Goal: Task Accomplishment & Management: Use online tool/utility

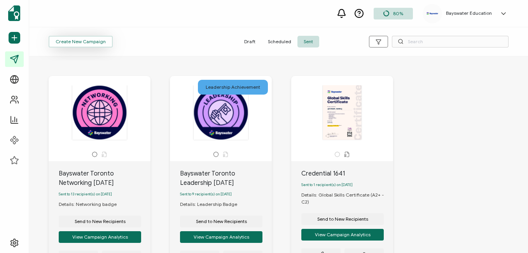
click at [90, 45] on button "Create New Campaign" at bounding box center [81, 42] width 64 height 12
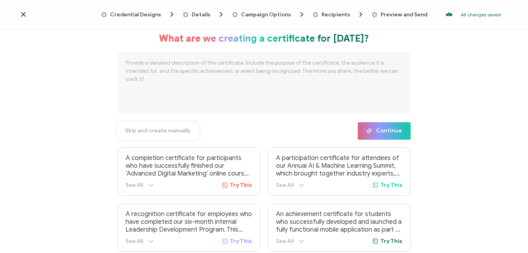
click at [165, 132] on span "Skip and create manually" at bounding box center [157, 130] width 65 height 5
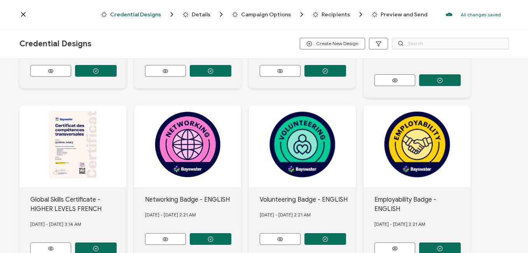
scroll to position [156, 0]
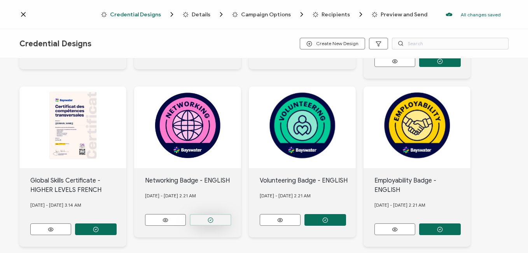
click at [208, 217] on circle "button" at bounding box center [210, 219] width 5 height 5
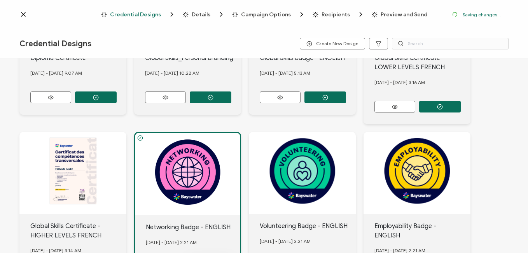
scroll to position [201, 0]
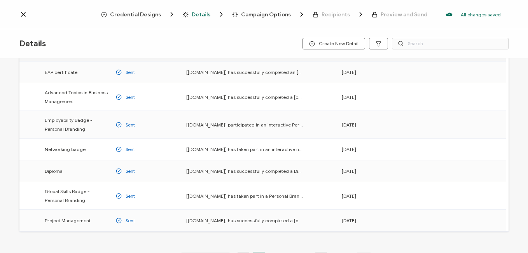
scroll to position [117, 0]
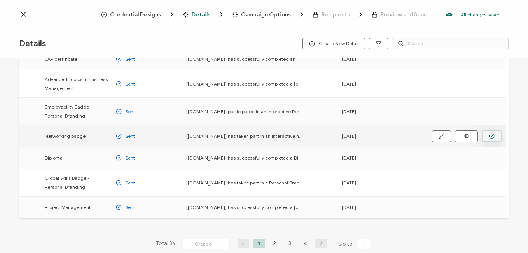
click at [490, 137] on icon "button" at bounding box center [492, 136] width 6 height 6
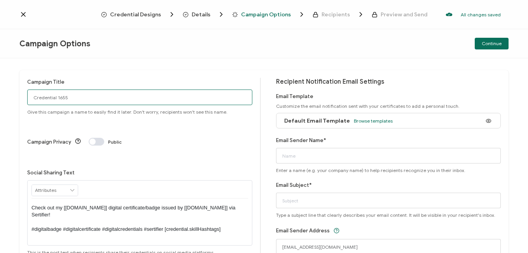
drag, startPoint x: 96, startPoint y: 97, endPoint x: -2, endPoint y: 88, distance: 98.0
click at [0, 88] on html "Credential Designs Details Campaign Options Recipients Preview and Send All cha…" at bounding box center [264, 126] width 528 height 253
type input "Bayswater Toronto Networking [DATE]"
click at [363, 122] on span "Browse templates" at bounding box center [373, 121] width 39 height 6
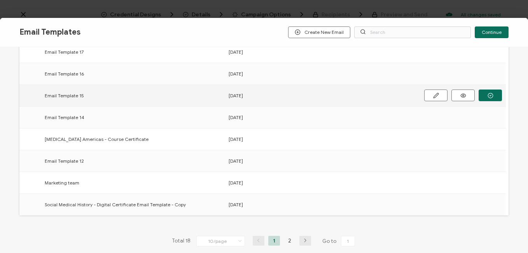
scroll to position [154, 0]
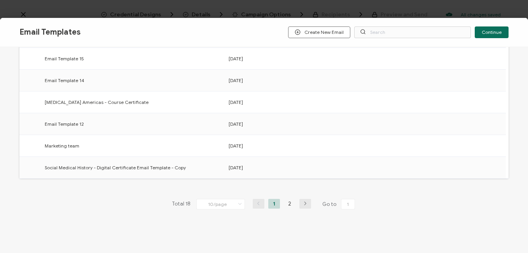
drag, startPoint x: 285, startPoint y: 205, endPoint x: 291, endPoint y: 203, distance: 6.2
click at [285, 205] on li "2" at bounding box center [290, 204] width 12 height 10
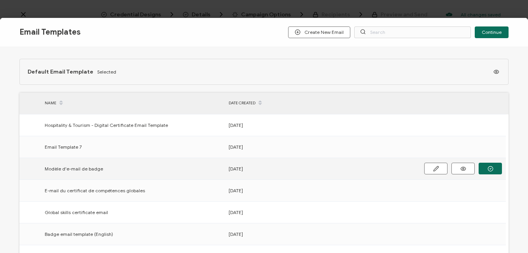
scroll to position [39, 0]
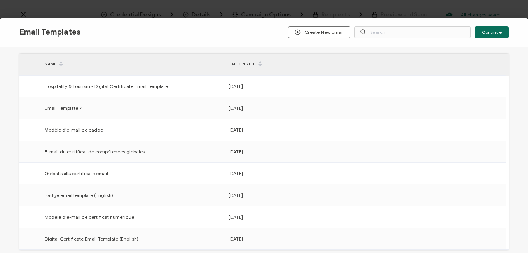
click at [0, 0] on icon "button" at bounding box center [0, 0] width 0 height 0
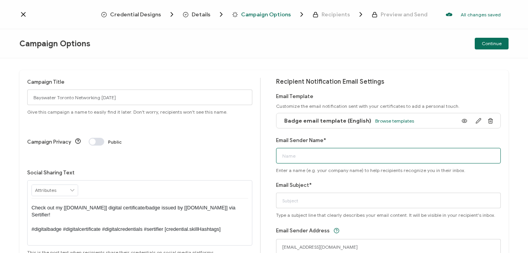
click at [368, 161] on input "Email Sender Name*" at bounding box center [388, 156] width 225 height 16
type input "Bayswater [GEOGRAPHIC_DATA]"
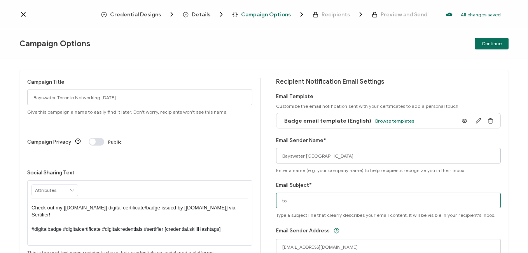
type input "t"
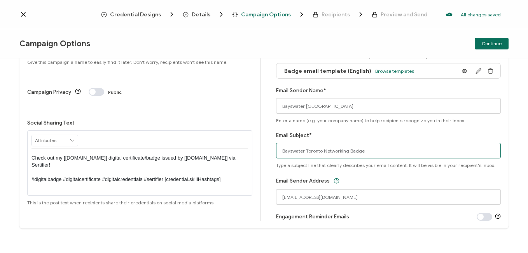
scroll to position [53, 0]
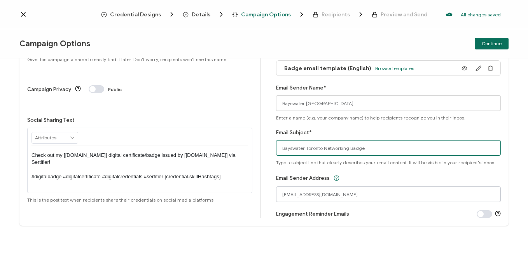
type input "Bayswater Toronto Networking Badge"
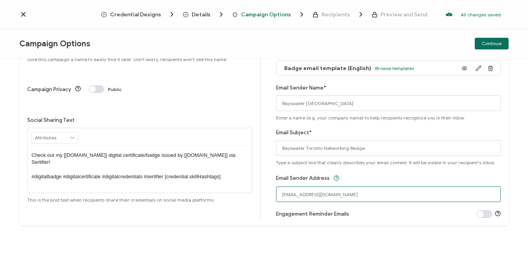
click at [301, 195] on input "[EMAIL_ADDRESS][DOMAIN_NAME]" at bounding box center [388, 194] width 225 height 16
drag, startPoint x: 356, startPoint y: 195, endPoint x: 199, endPoint y: 180, distance: 157.9
click at [199, 180] on div "Campaign Title Bayswater Toronto Networking [DATE] Give this campaign a name to…" at bounding box center [263, 122] width 489 height 208
type input "[EMAIL_ADDRESS][DOMAIN_NAME]"
click at [491, 44] on span "Continue" at bounding box center [492, 43] width 20 height 5
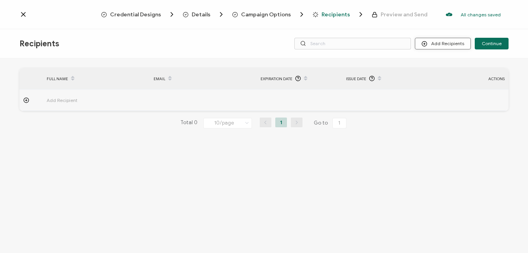
click at [450, 42] on button "Add Recipients" at bounding box center [443, 44] width 56 height 12
click at [464, 65] on span "Upload Recipients" at bounding box center [452, 64] width 39 height 6
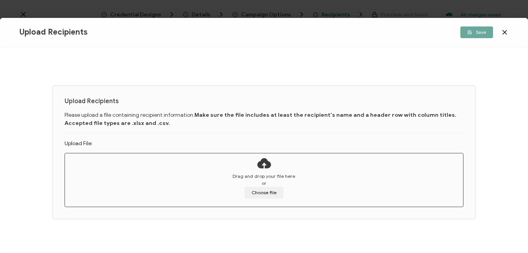
click at [259, 185] on div "Drag and drop your file here or Choose file" at bounding box center [264, 186] width 398 height 26
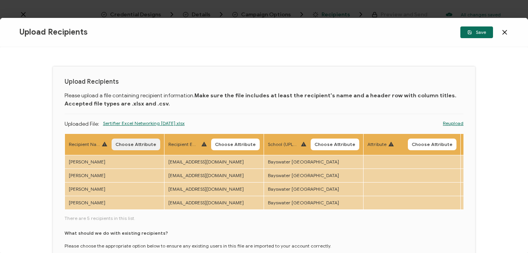
click at [137, 147] on span "Choose Attribute" at bounding box center [136, 144] width 41 height 5
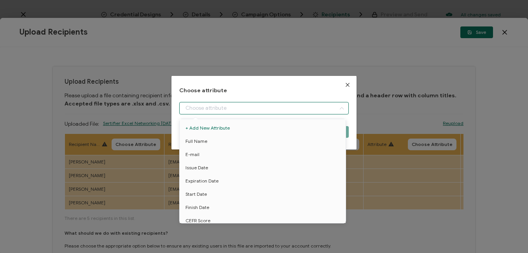
click at [216, 110] on input "dialog" at bounding box center [263, 108] width 169 height 12
click at [204, 140] on span "Full Name" at bounding box center [197, 141] width 22 height 13
type input "Full Name"
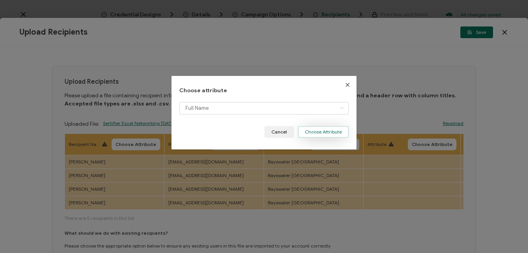
click at [326, 131] on button "Choose Attribute" at bounding box center [323, 132] width 51 height 12
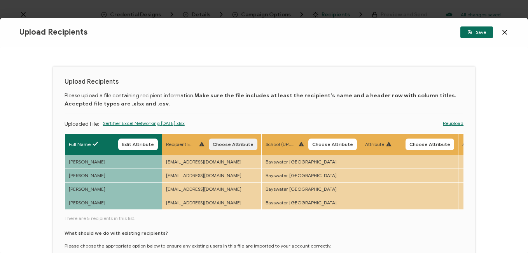
click at [234, 142] on span "Choose Attribute" at bounding box center [233, 144] width 41 height 5
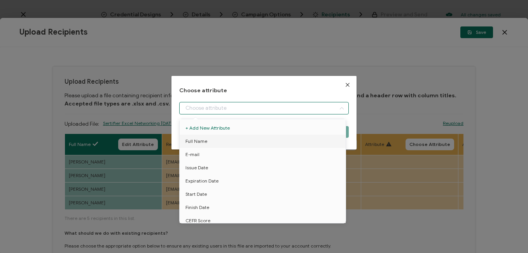
click at [256, 110] on input "dialog" at bounding box center [263, 108] width 169 height 12
click at [197, 156] on span "E-mail" at bounding box center [193, 154] width 14 height 13
type input "E-mail"
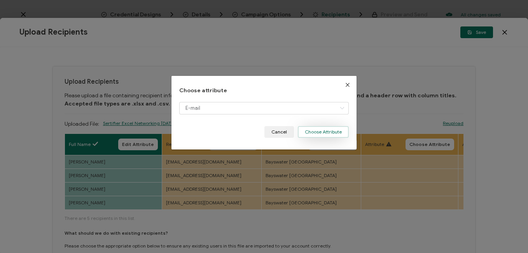
click at [322, 131] on button "Choose Attribute" at bounding box center [323, 132] width 51 height 12
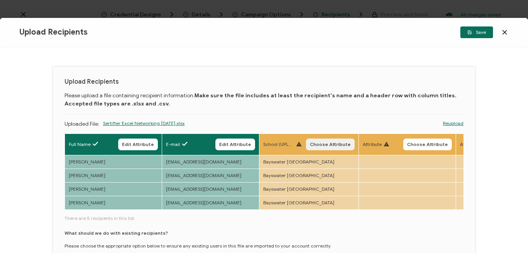
click at [331, 143] on span "Choose Attribute" at bounding box center [330, 144] width 41 height 5
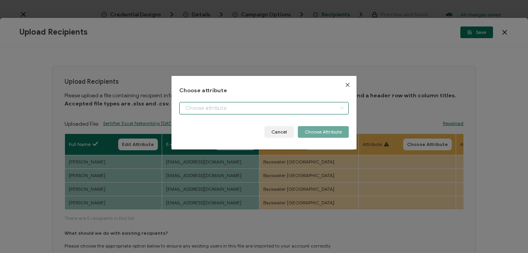
click at [247, 109] on input "dialog" at bounding box center [263, 108] width 169 height 12
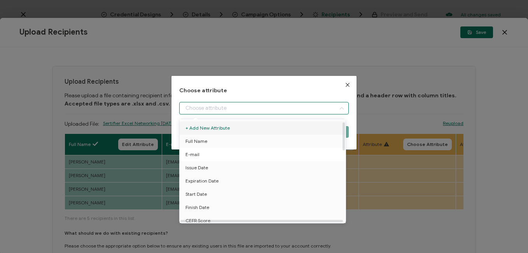
scroll to position [39, 0]
click at [198, 207] on span "School" at bounding box center [193, 207] width 14 height 13
type input "School"
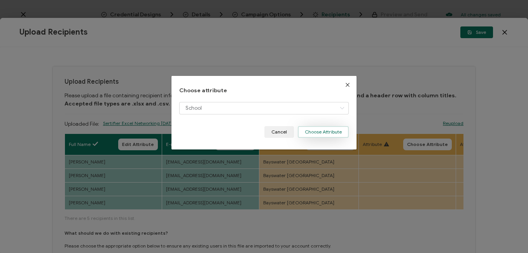
click at [317, 129] on button "Choose Attribute" at bounding box center [323, 132] width 51 height 12
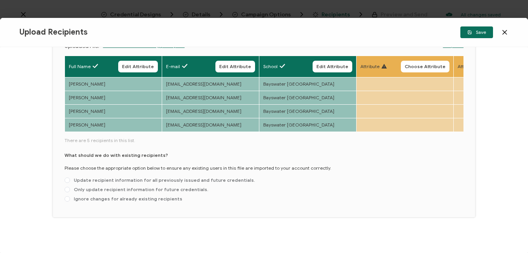
scroll to position [82, 0]
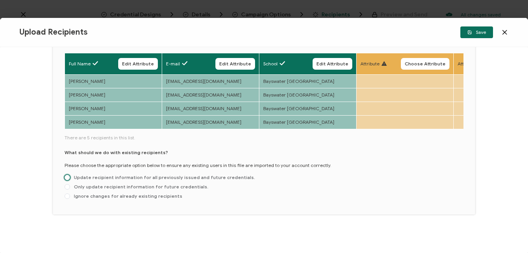
click at [94, 179] on span "Update recipient information for all previously issued and future credentials." at bounding box center [162, 177] width 185 height 6
click at [70, 179] on input "Update recipient information for all previously issued and future credentials." at bounding box center [67, 178] width 5 height 6
radio input "true"
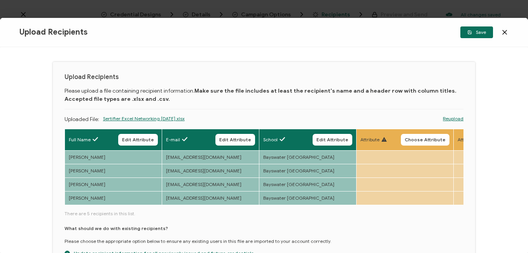
scroll to position [0, 0]
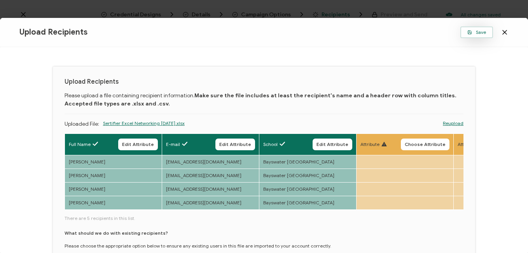
click at [477, 35] on span "Save" at bounding box center [477, 32] width 19 height 5
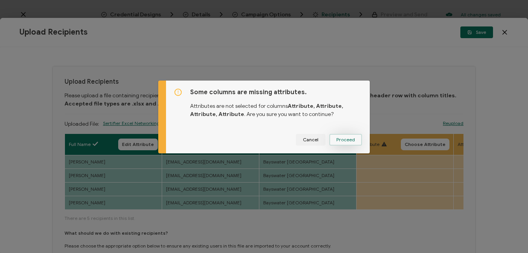
click at [342, 143] on button "Proceed" at bounding box center [345, 140] width 33 height 12
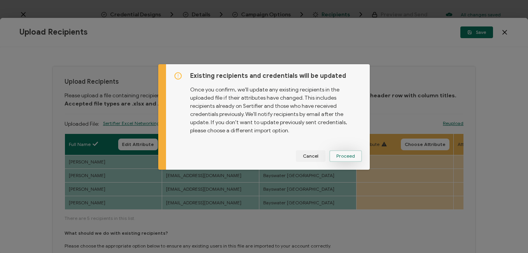
click at [345, 152] on button "Proceed" at bounding box center [345, 156] width 33 height 12
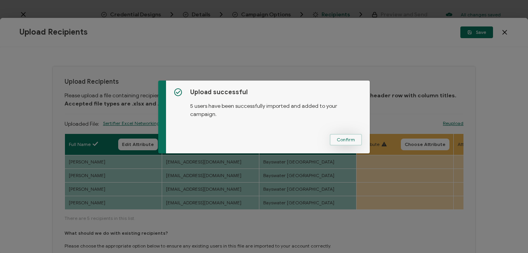
click at [354, 137] on button "Confirm" at bounding box center [346, 140] width 32 height 12
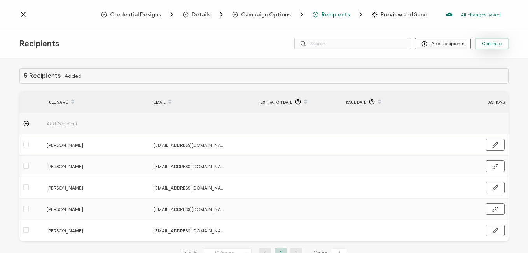
click at [494, 44] on span "Continue" at bounding box center [492, 43] width 20 height 5
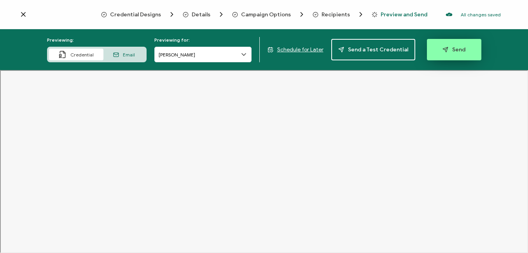
click at [459, 49] on span "Send" at bounding box center [454, 50] width 23 height 6
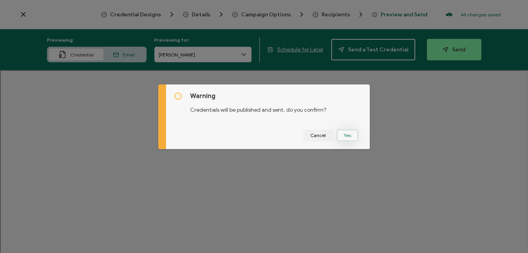
click at [342, 130] on button "Yes" at bounding box center [347, 136] width 21 height 12
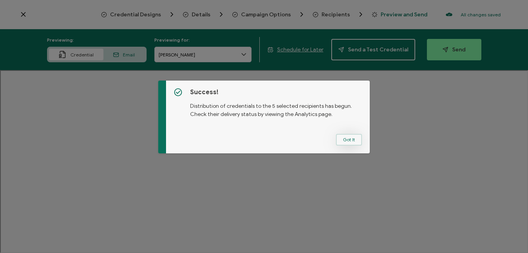
click at [345, 140] on button "Got It" at bounding box center [349, 140] width 26 height 12
